Goal: Information Seeking & Learning: Learn about a topic

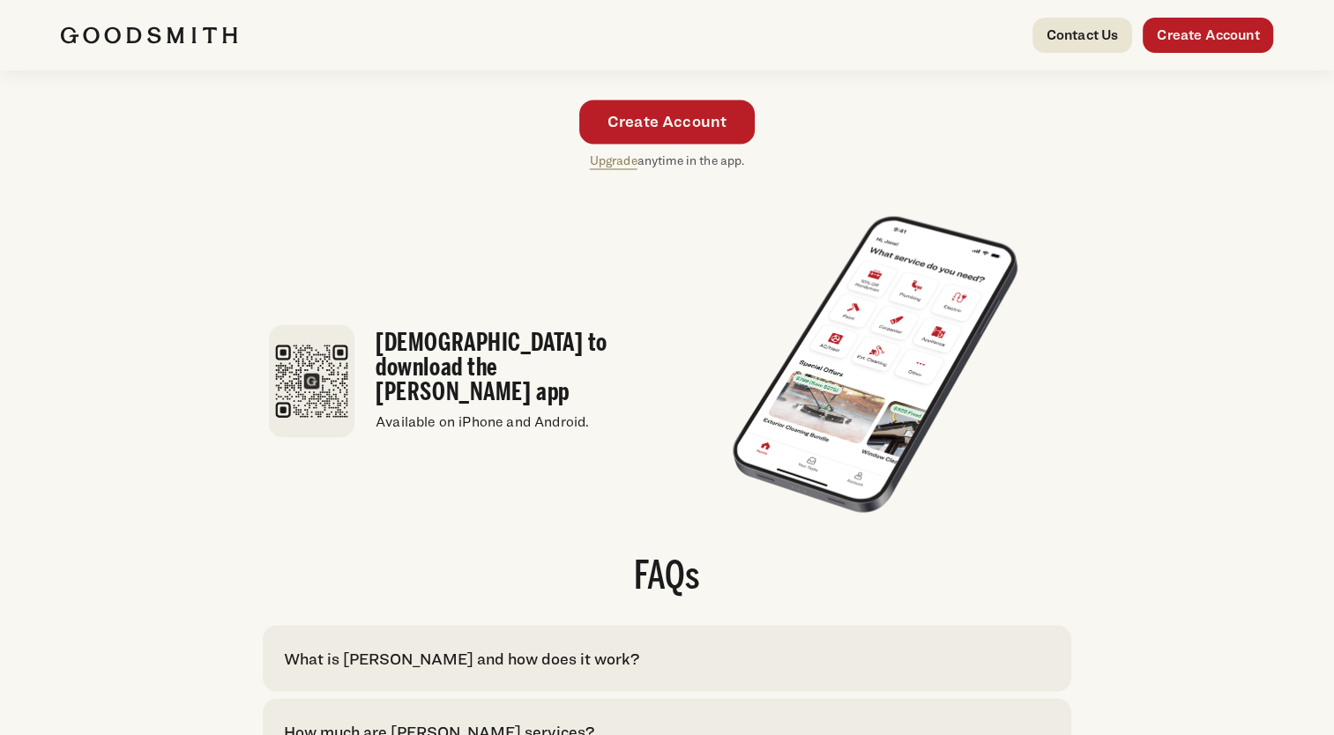
scroll to position [3350, 0]
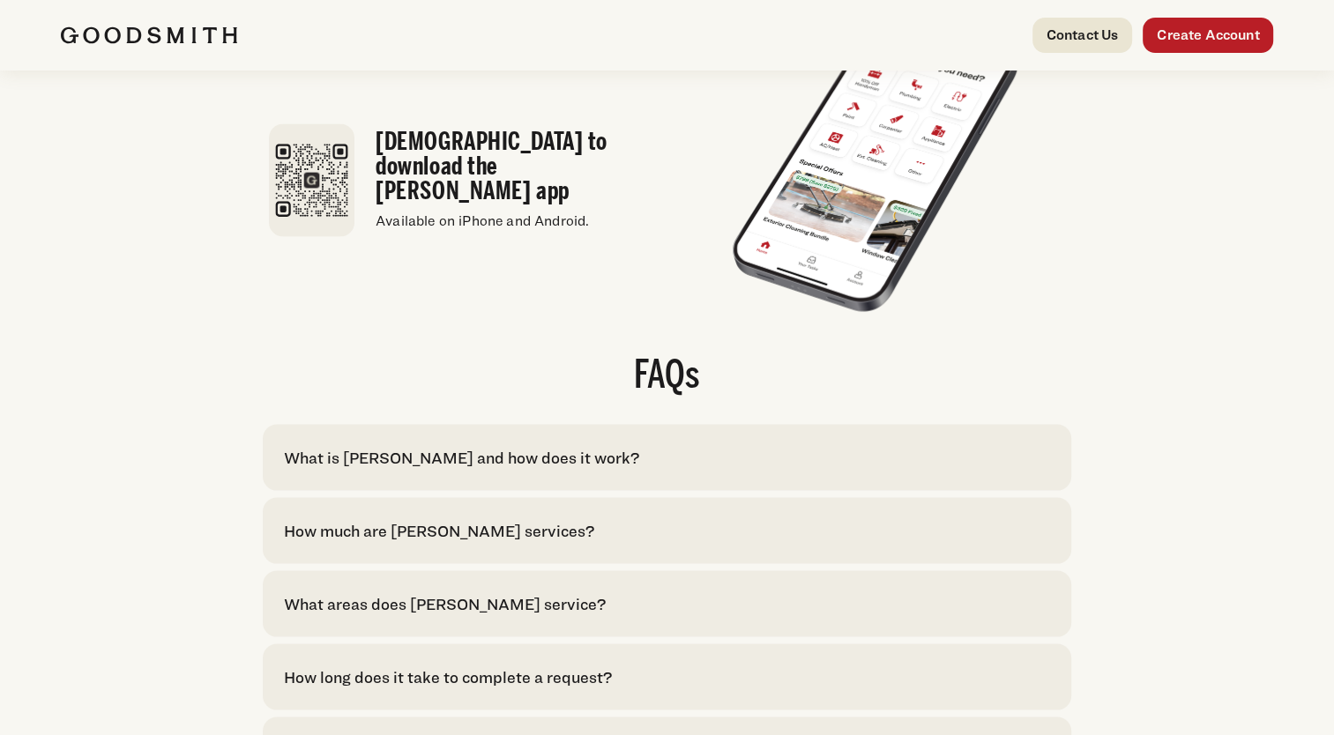
click at [525, 467] on div "What is [PERSON_NAME] and how does it work?" at bounding box center [461, 458] width 355 height 24
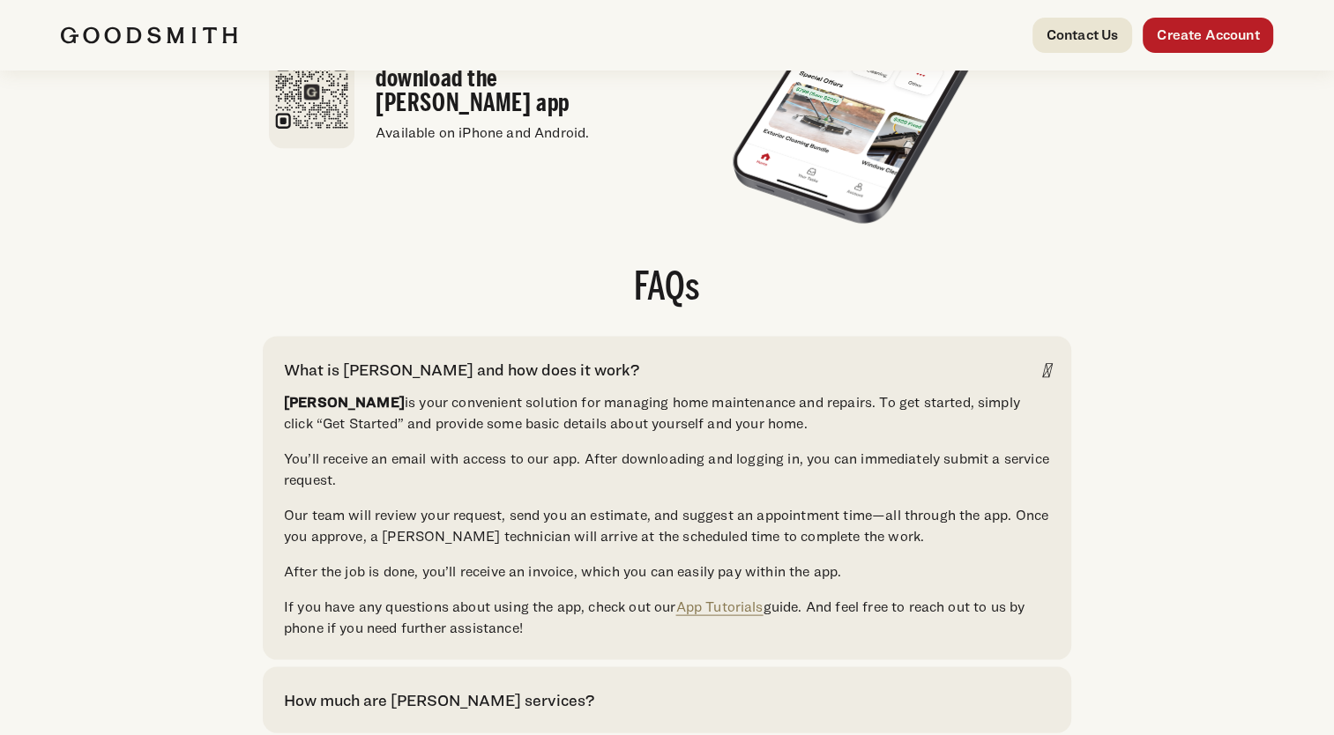
scroll to position [3614, 0]
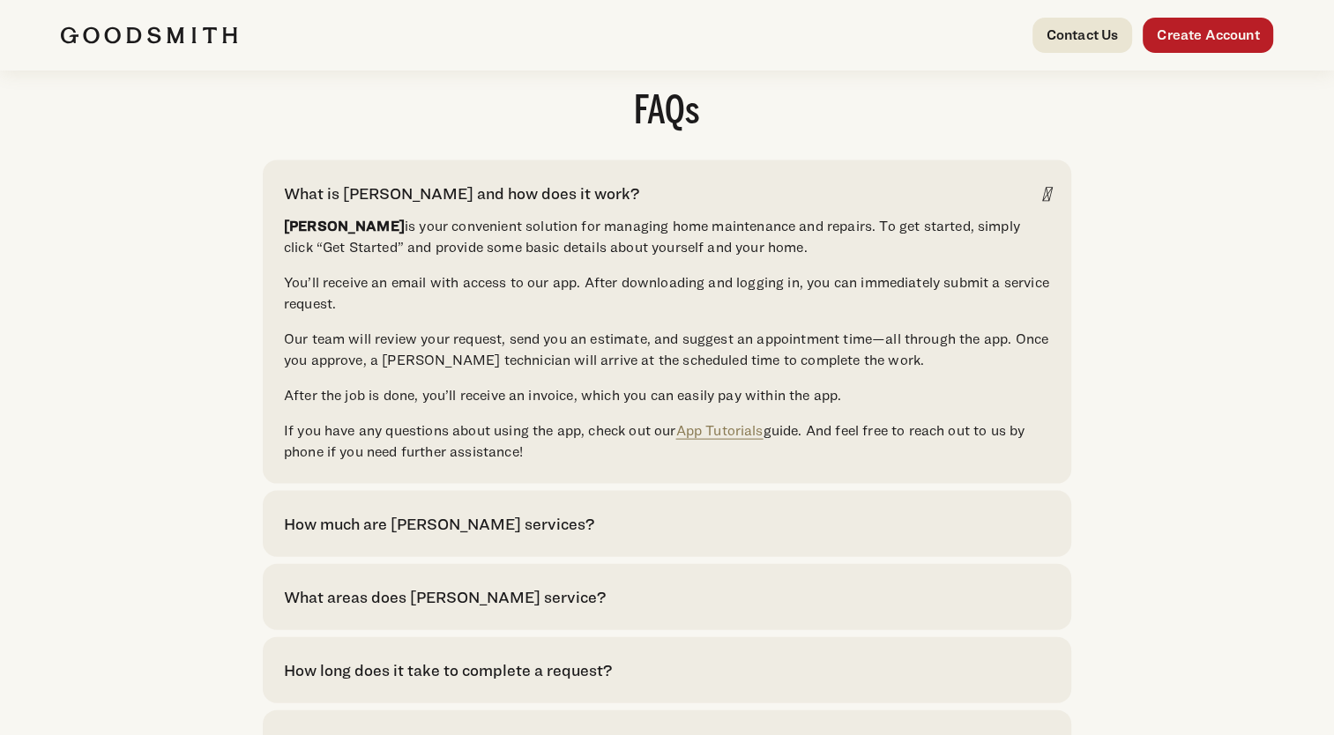
click at [467, 536] on div "How much are [PERSON_NAME] services?" at bounding box center [439, 524] width 310 height 24
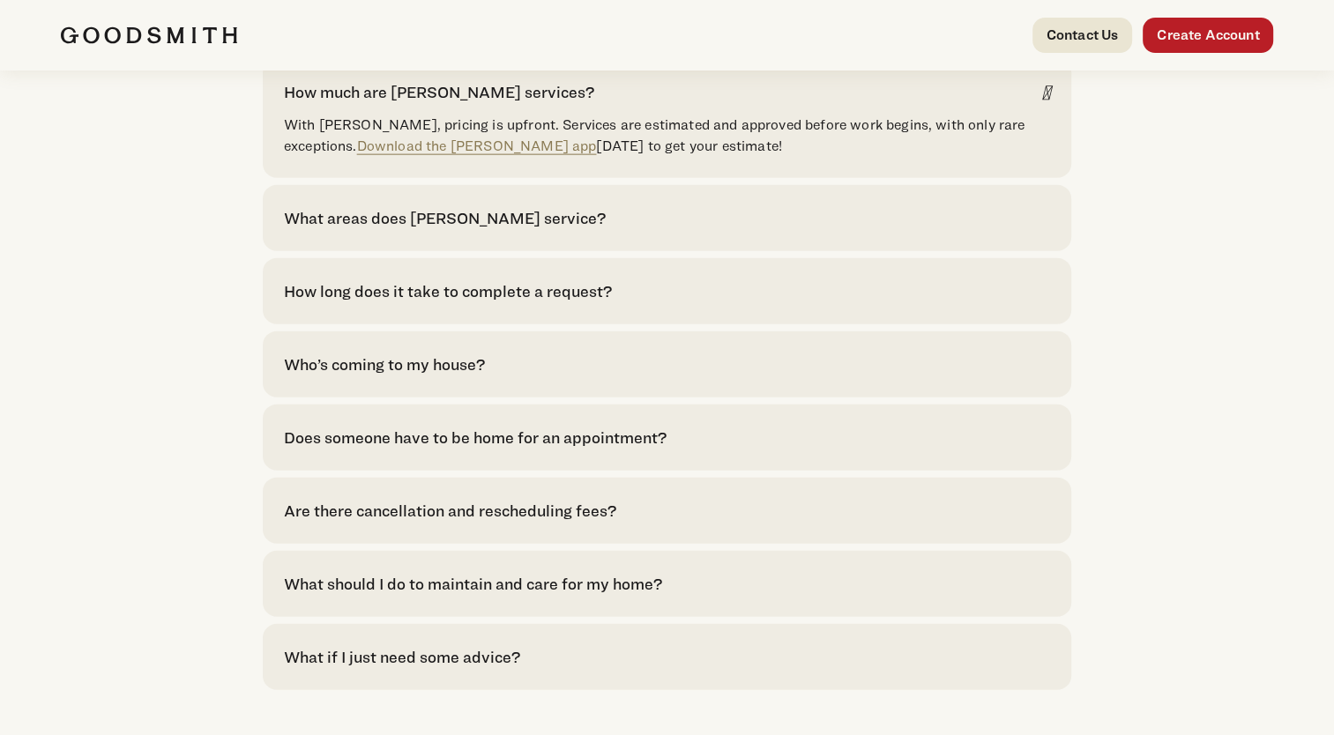
scroll to position [4143, 0]
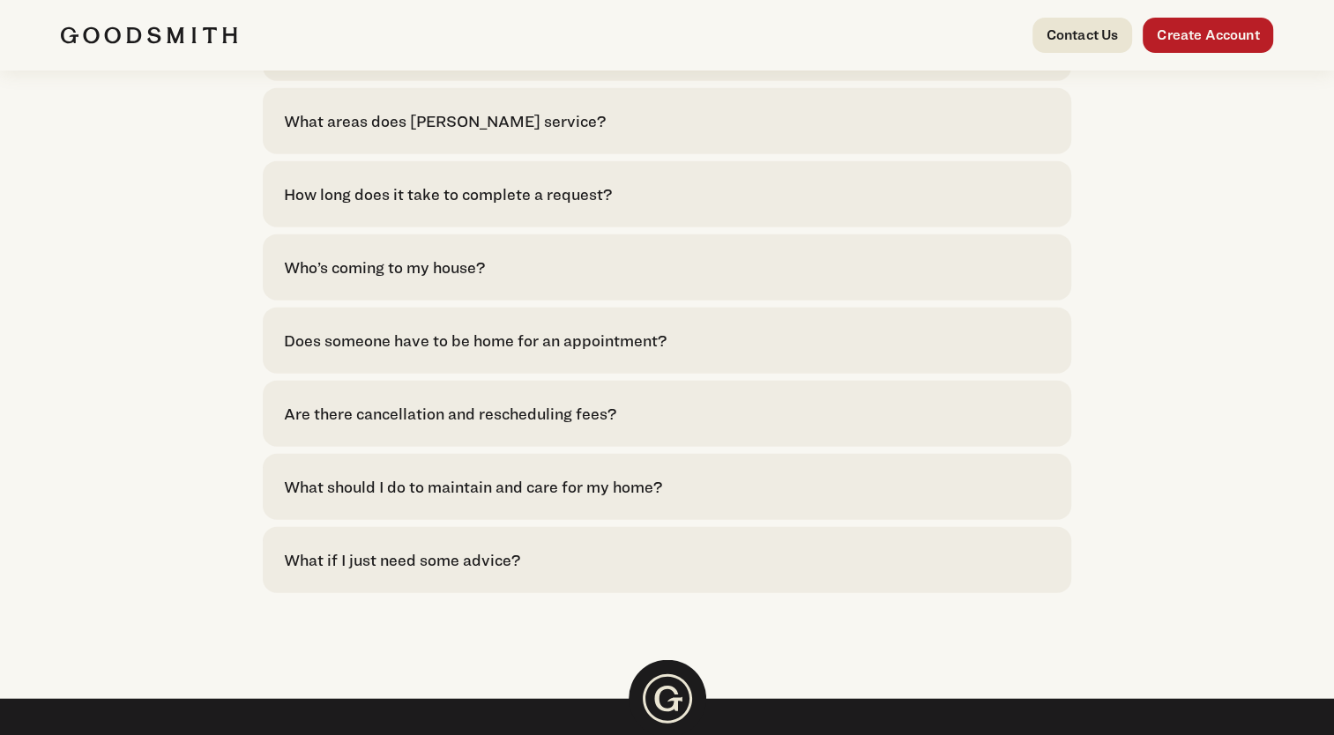
click at [490, 499] on div "What should I do to maintain and care for my home?" at bounding box center [473, 487] width 378 height 24
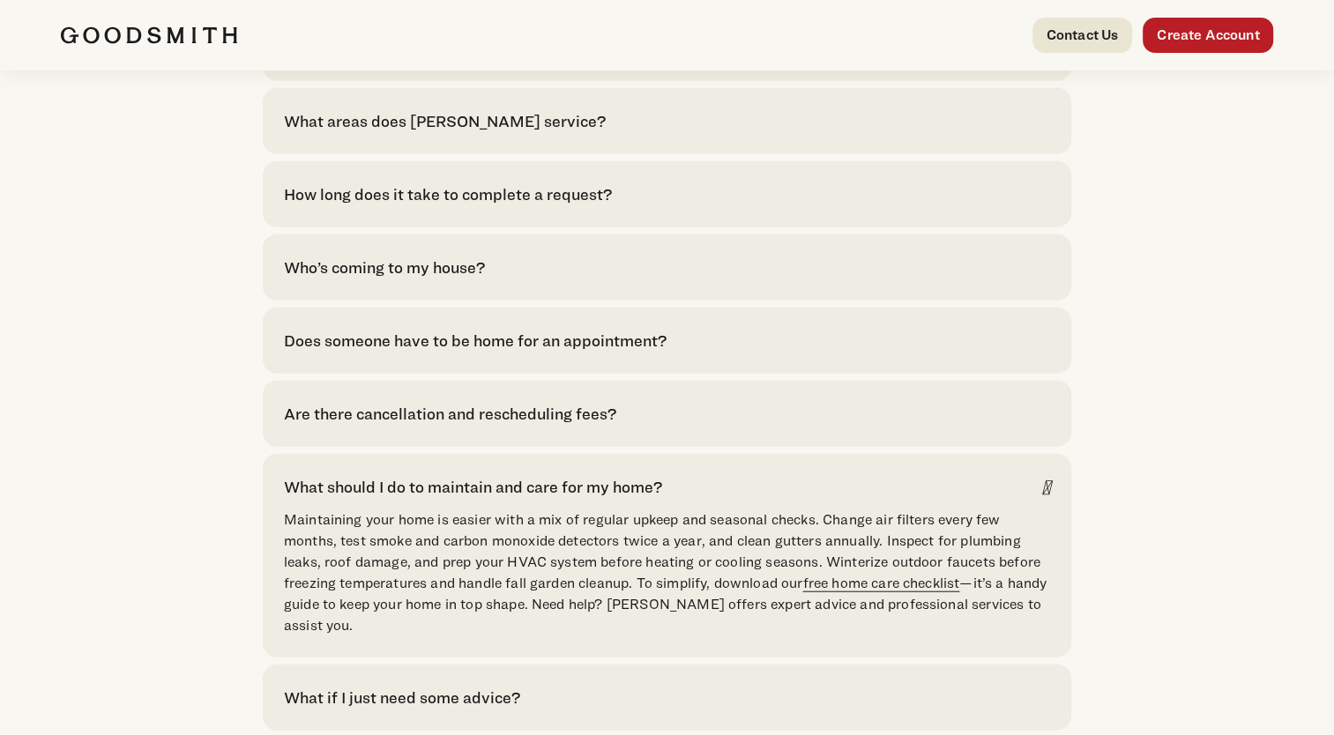
click at [871, 591] on link "free home care checklist" at bounding box center [880, 583] width 157 height 17
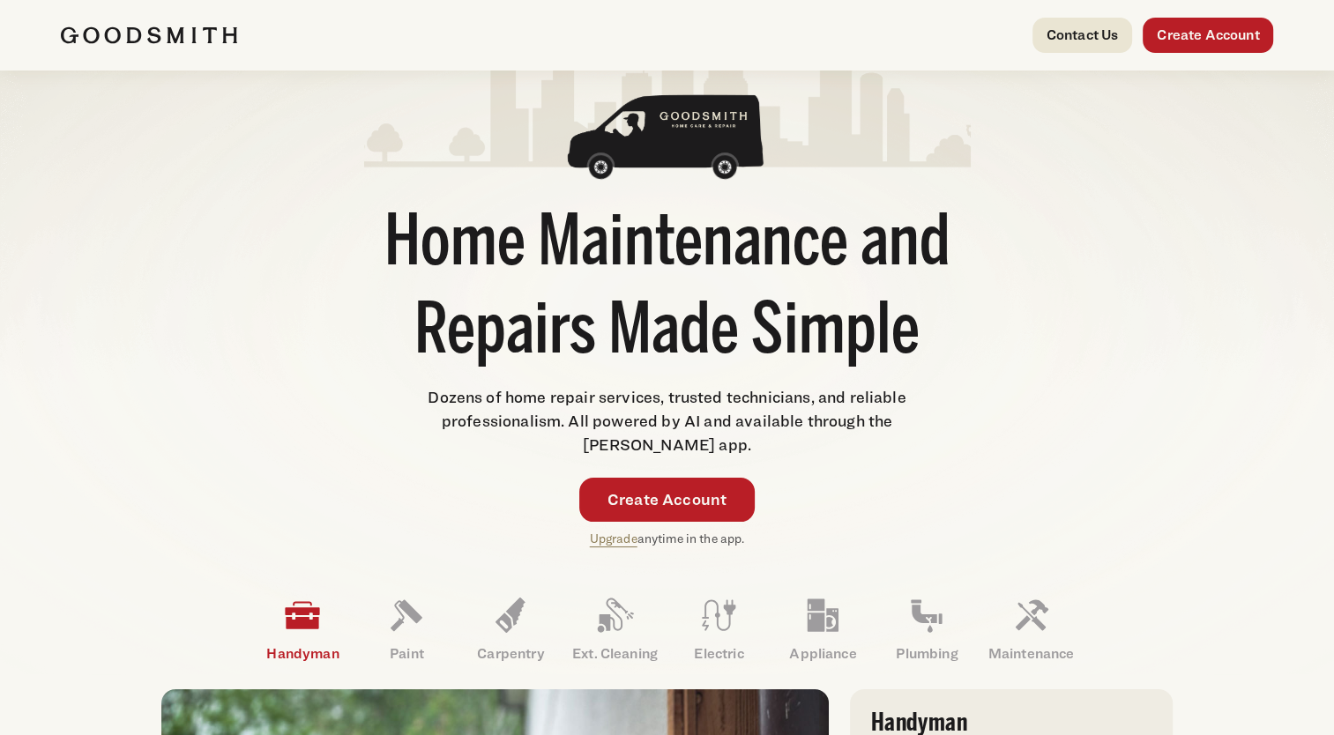
scroll to position [176, 0]
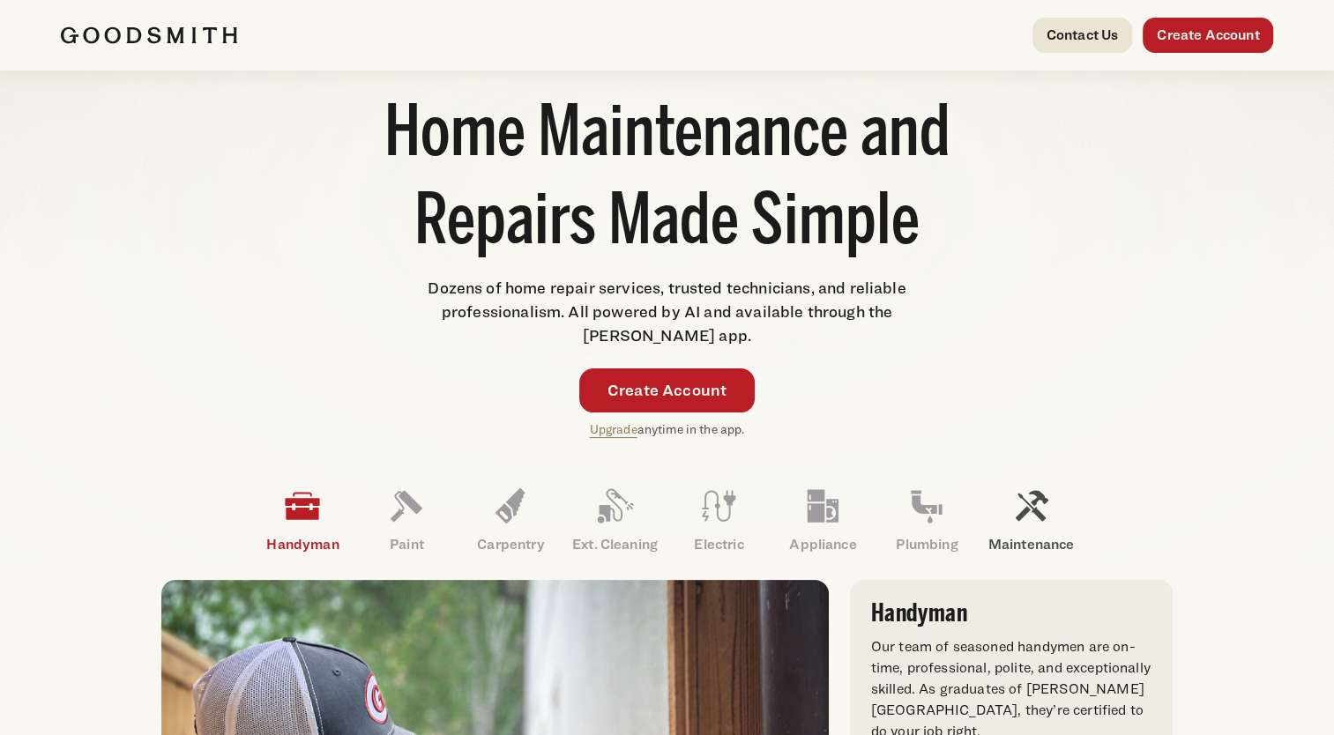
click at [1026, 527] on icon at bounding box center [1030, 506] width 42 height 42
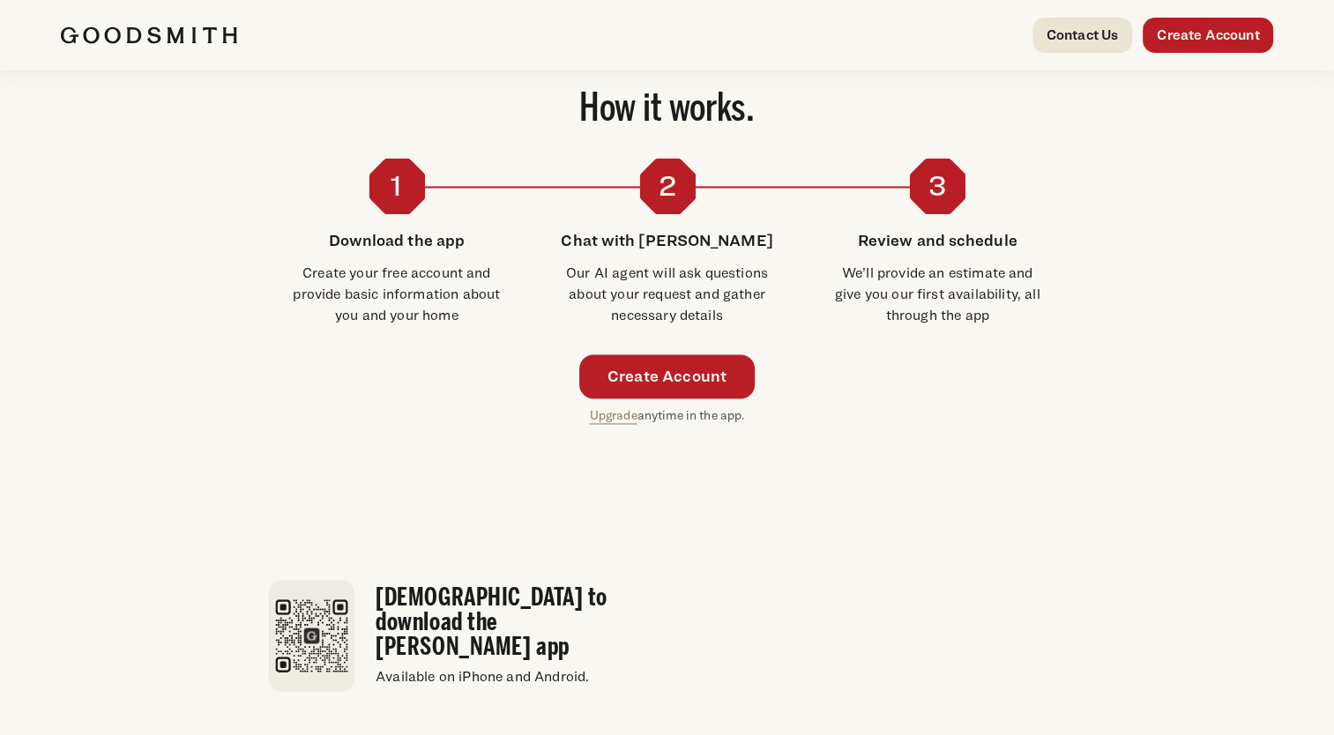
scroll to position [2547, 0]
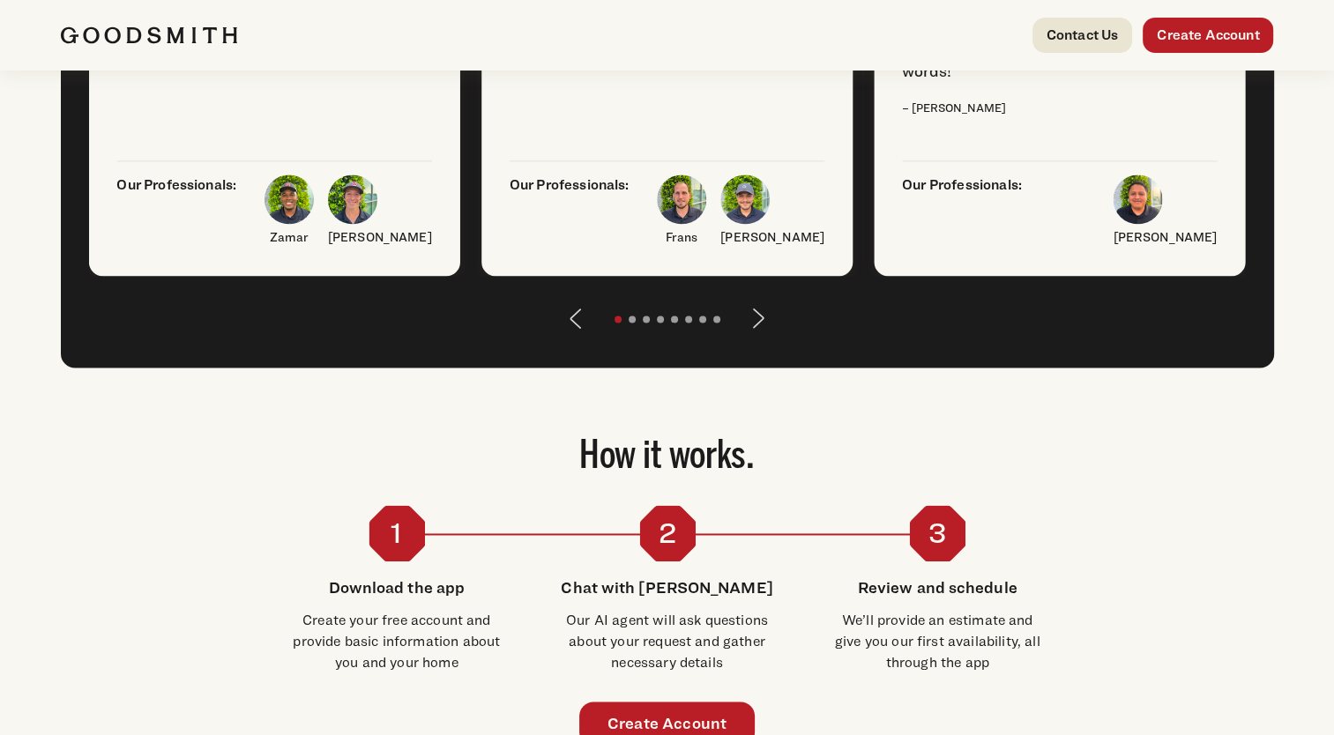
click at [758, 328] on button "Next" at bounding box center [759, 318] width 42 height 42
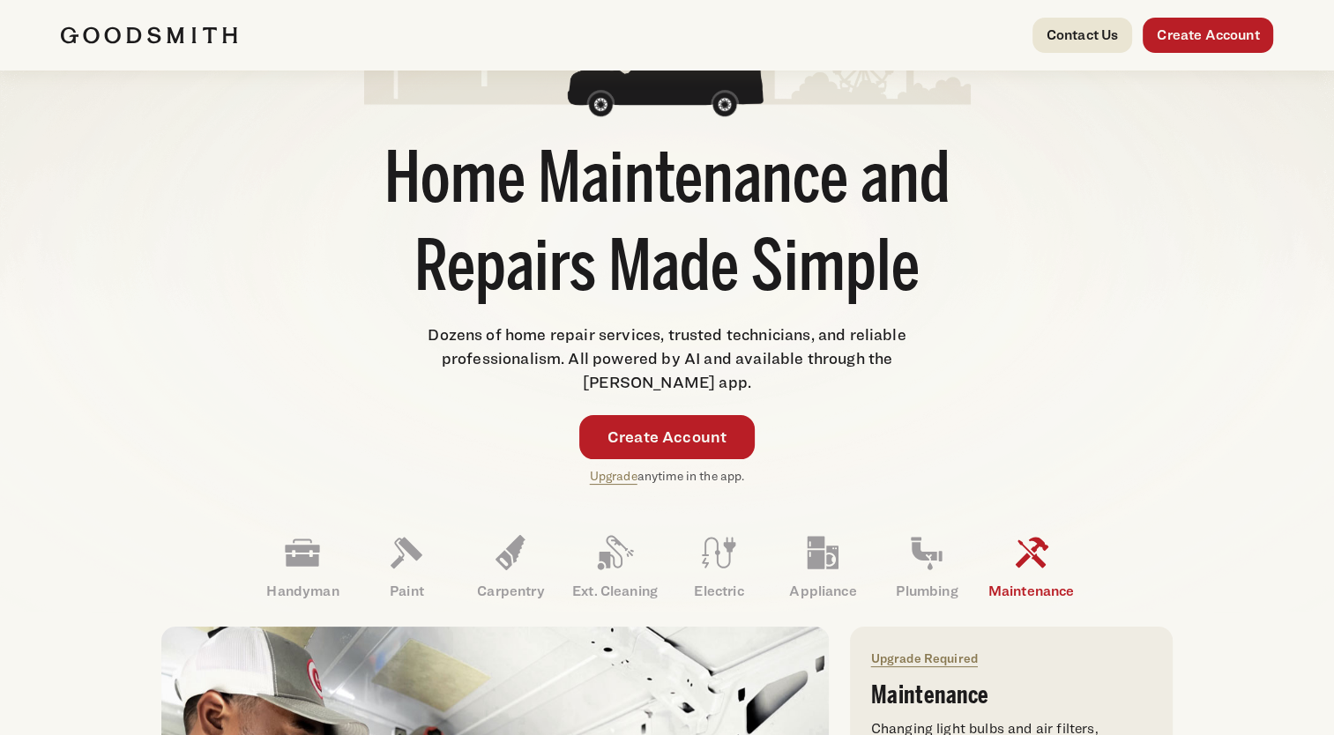
scroll to position [353, 0]
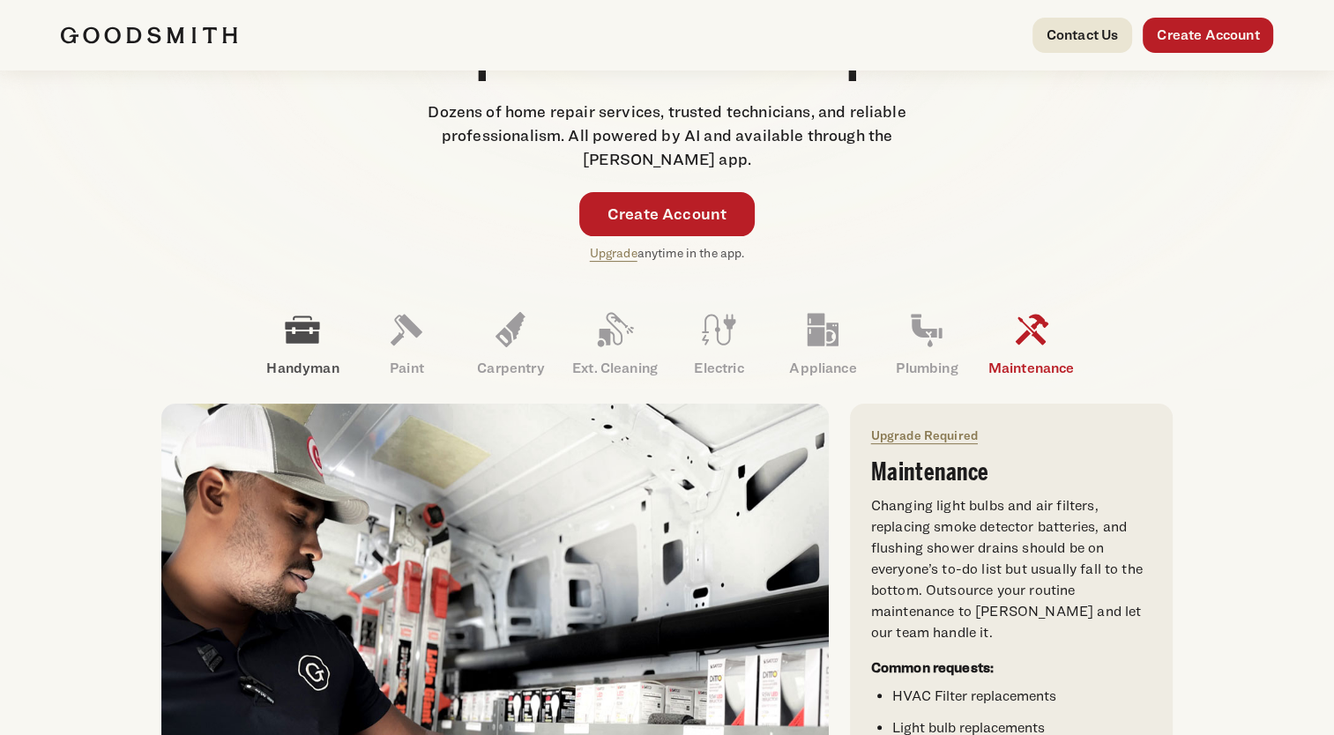
click at [299, 353] on link "Handyman" at bounding box center [302, 344] width 104 height 92
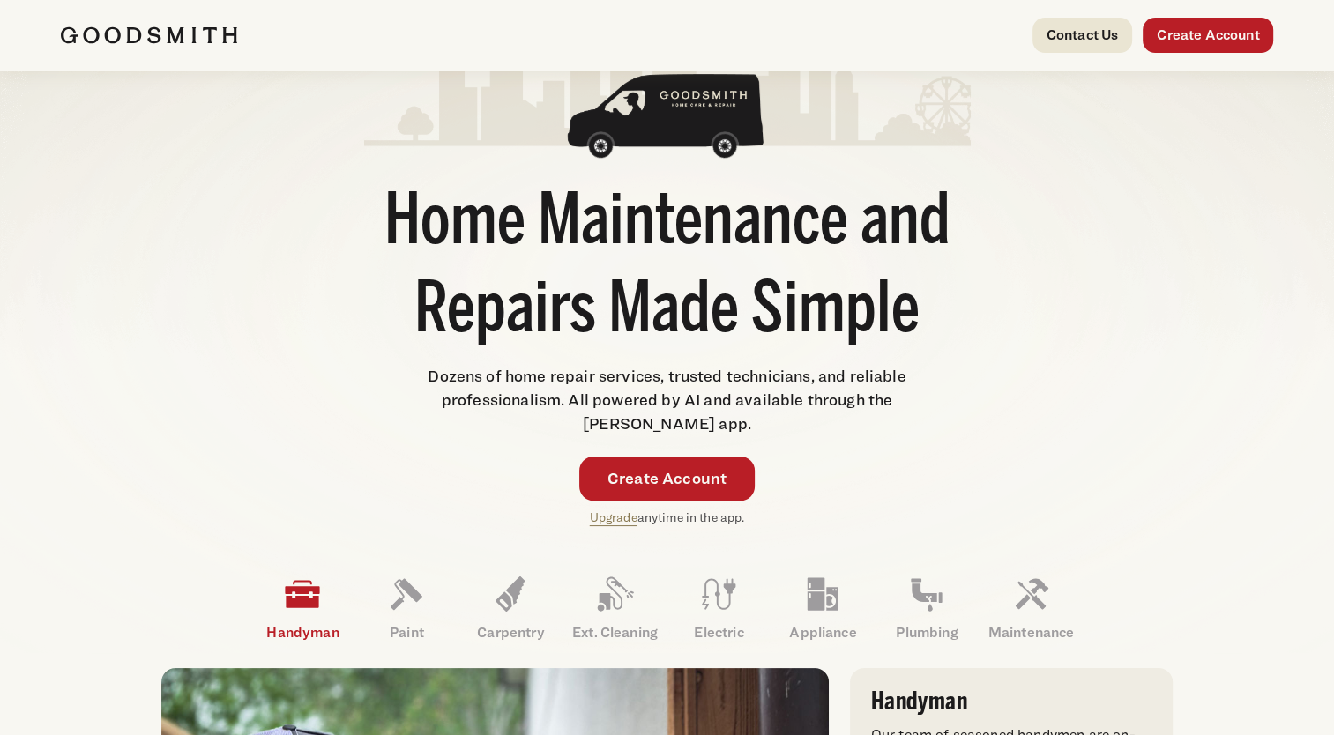
scroll to position [0, 0]
